Goal: Find specific page/section: Find specific page/section

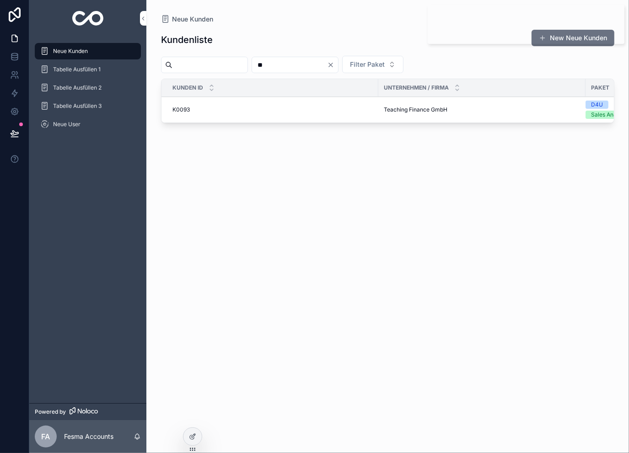
click at [393, 111] on span "Teaching Finance GmbH" at bounding box center [416, 109] width 64 height 7
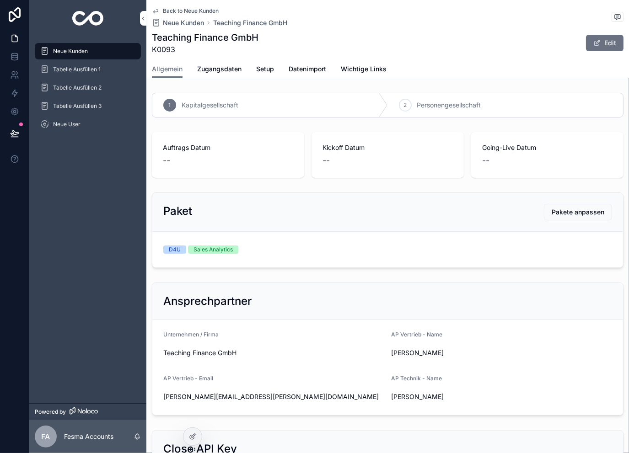
click at [193, 11] on span "Back to Neue Kunden" at bounding box center [191, 10] width 56 height 7
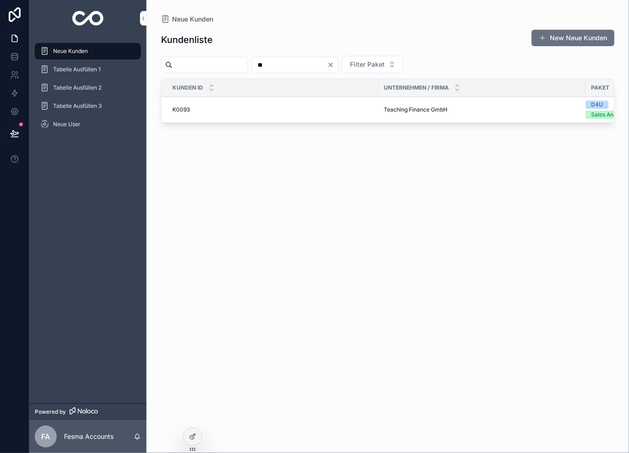
click at [334, 62] on icon "Clear" at bounding box center [330, 64] width 7 height 7
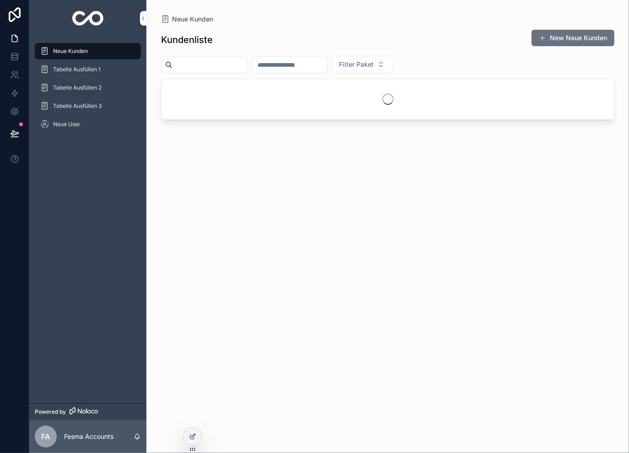
click at [327, 64] on input "scrollable content" at bounding box center [289, 65] width 75 height 13
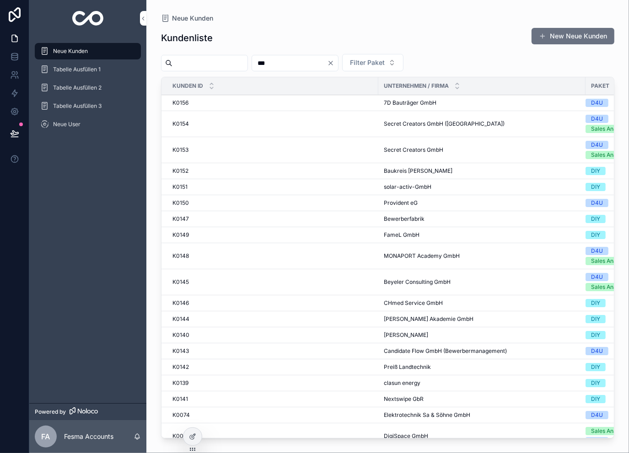
type input "***"
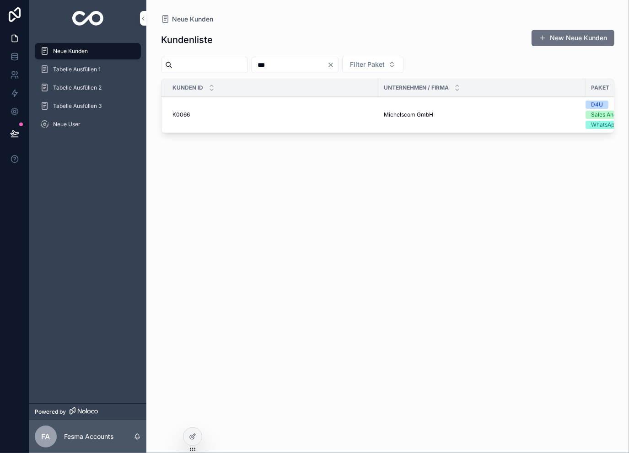
click at [394, 109] on td "Michelscom GmbH Michelscom GmbH" at bounding box center [481, 115] width 207 height 36
click at [395, 118] on td "Michelscom GmbH Michelscom GmbH" at bounding box center [481, 115] width 207 height 36
click at [389, 115] on span "Michelscom GmbH" at bounding box center [408, 114] width 49 height 7
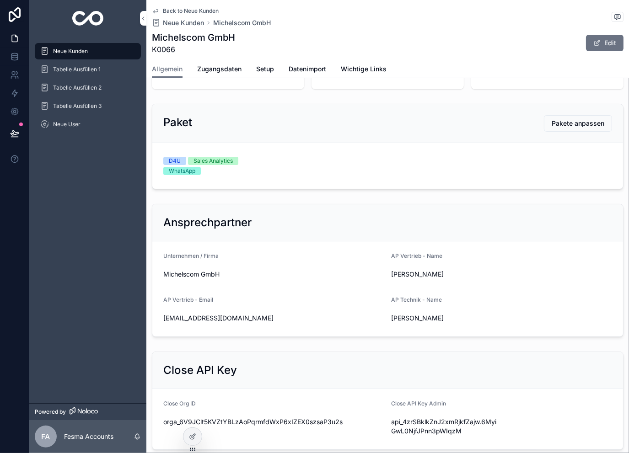
scroll to position [91, 0]
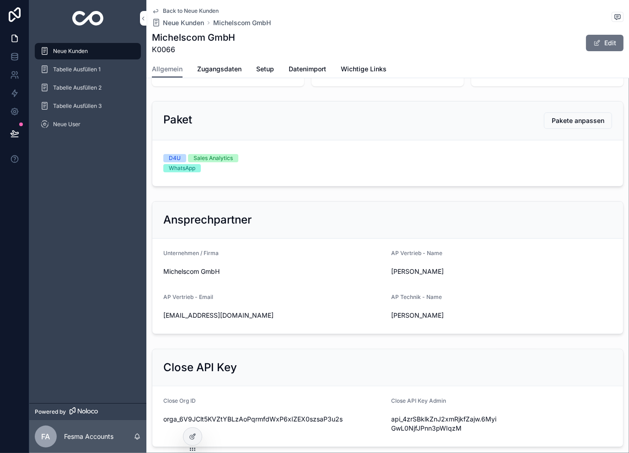
click at [226, 72] on span "Zugangsdaten" at bounding box center [219, 68] width 44 height 9
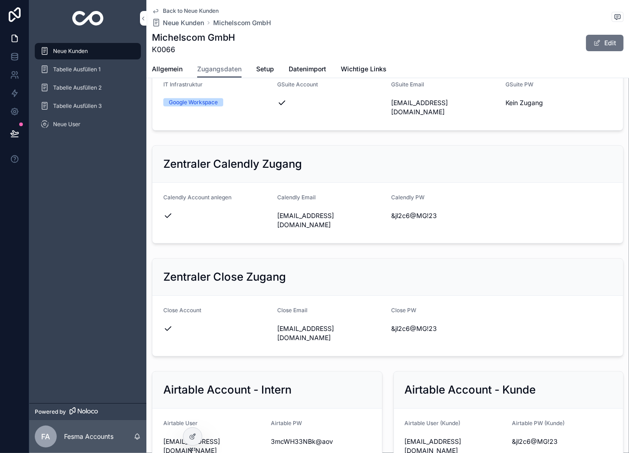
scroll to position [366, 0]
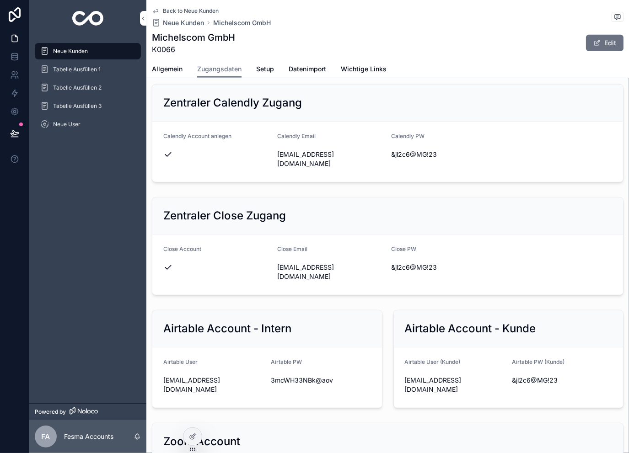
click at [0, 0] on icon "scrollable content" at bounding box center [0, 0] width 0 height 0
